Goal: Task Accomplishment & Management: Manage account settings

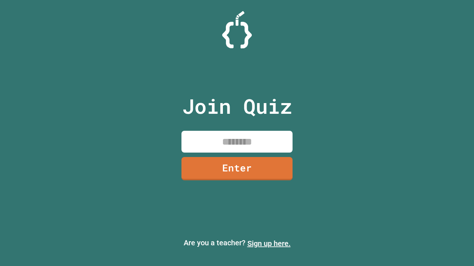
click at [269, 244] on link "Sign up here." at bounding box center [268, 243] width 43 height 9
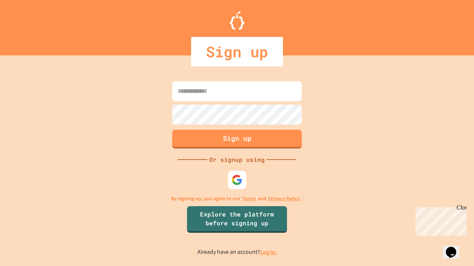
click at [269, 252] on link "Log in." at bounding box center [268, 253] width 17 height 8
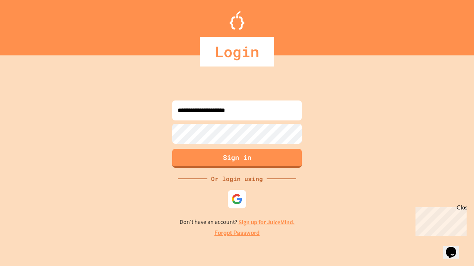
type input "**********"
